Goal: Find specific page/section

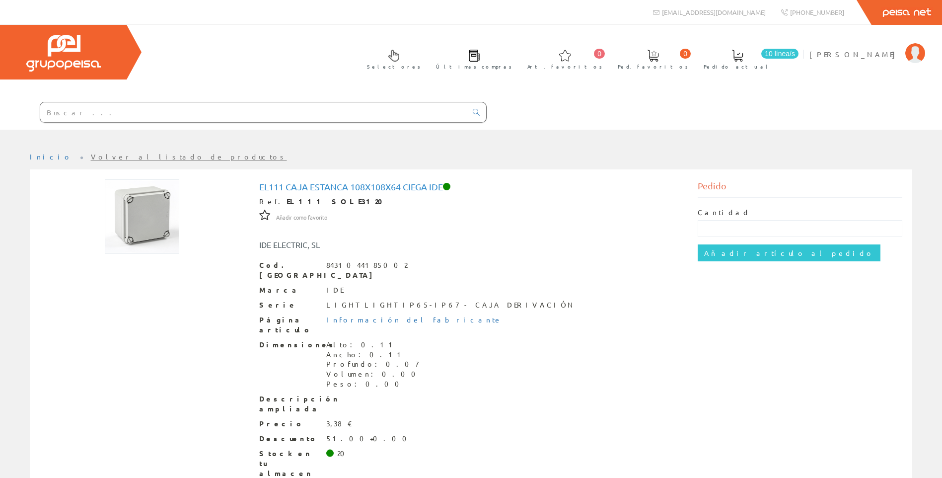
click at [317, 108] on input "text" at bounding box center [253, 112] width 427 height 20
paste input "1339013200"
type input "1339013200"
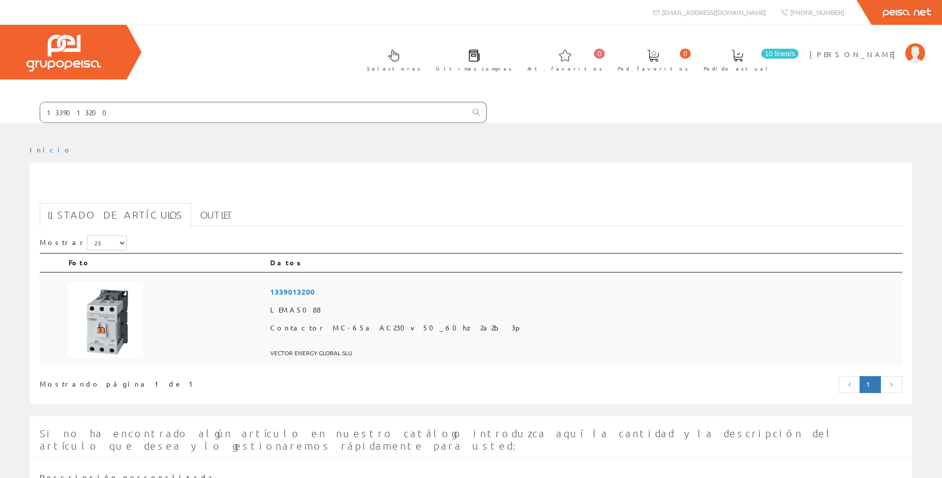
click at [266, 309] on td at bounding box center [166, 318] width 202 height 93
